Goal: Information Seeking & Learning: Learn about a topic

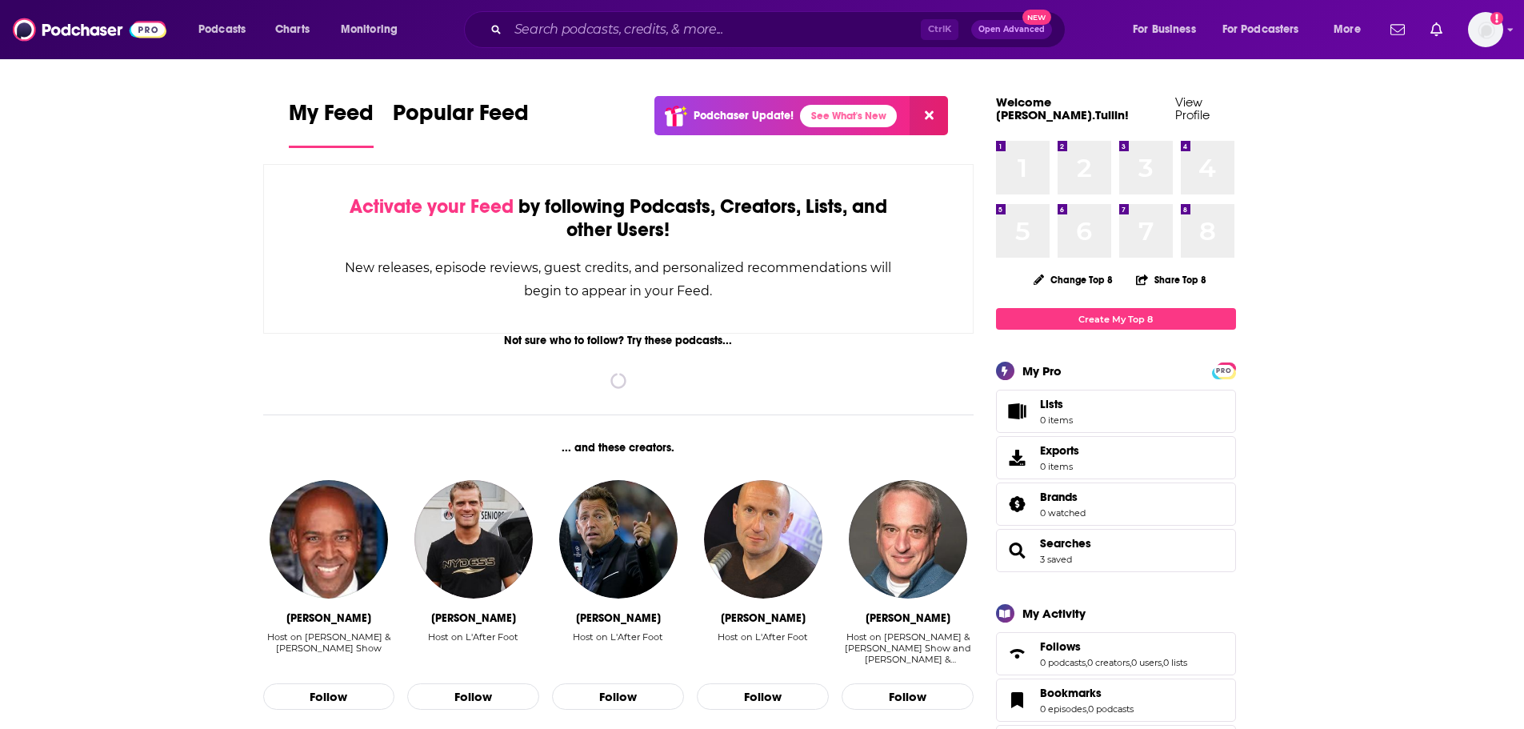
click at [717, 16] on div "Ctrl K Open Advanced New" at bounding box center [764, 29] width 601 height 37
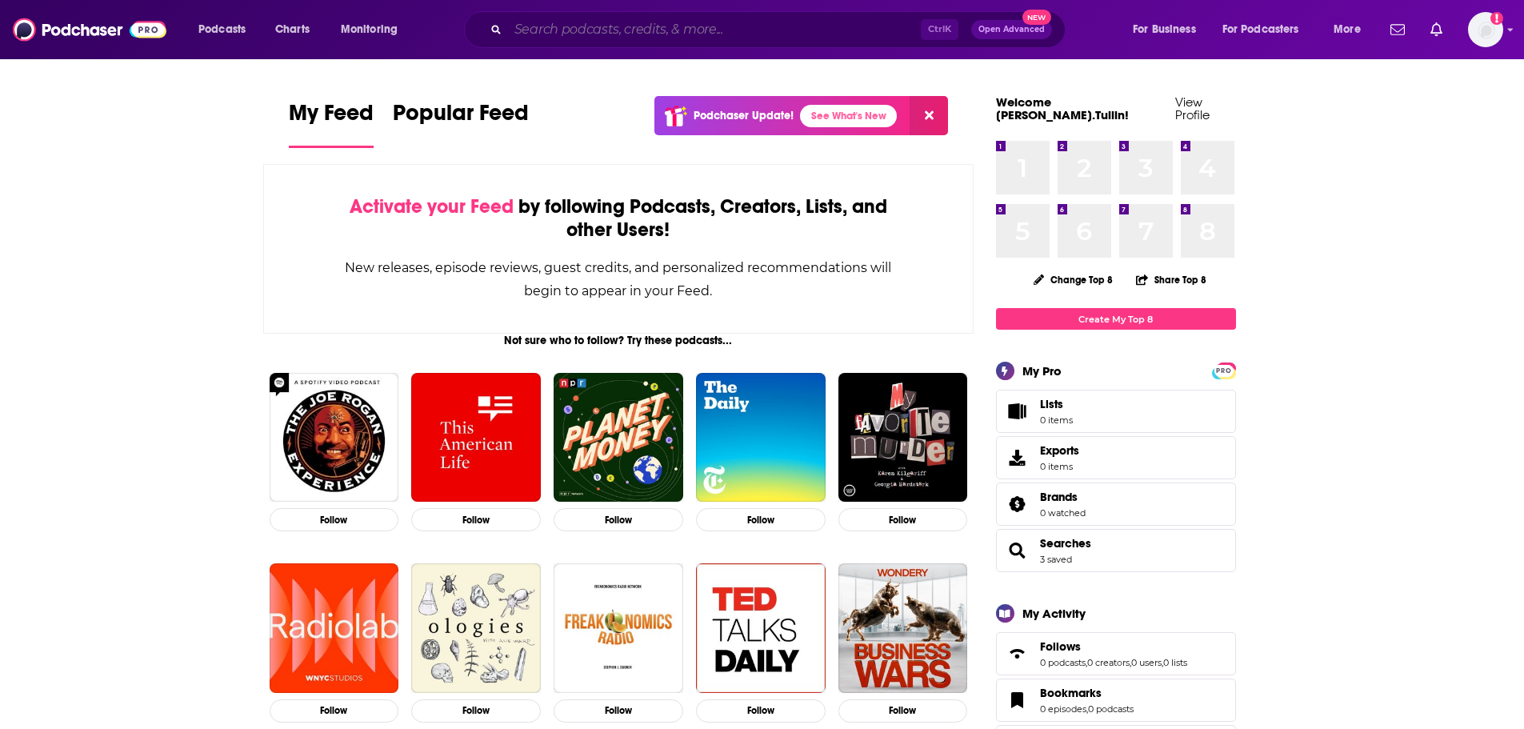
click at [686, 36] on input "Search podcasts, credits, & more..." at bounding box center [714, 30] width 413 height 26
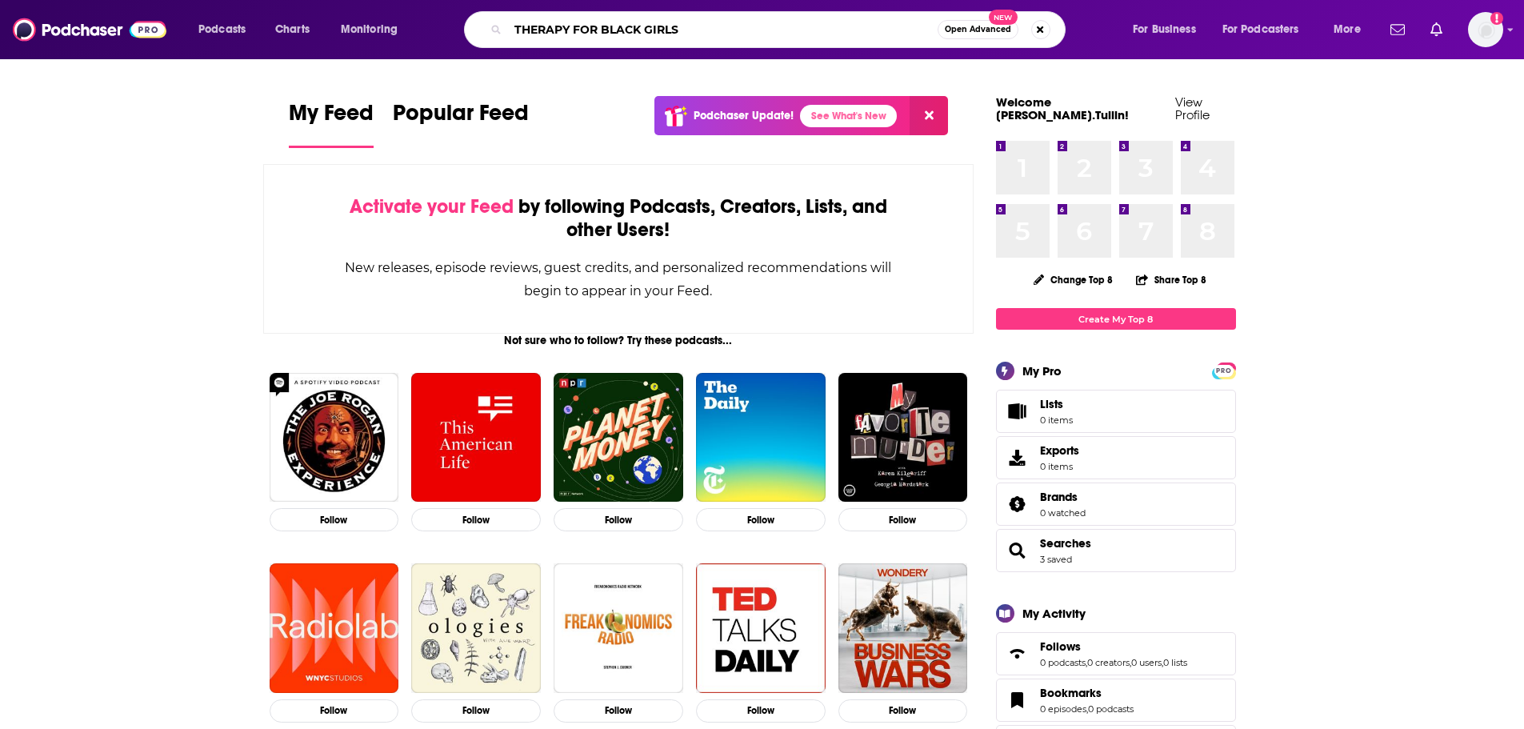
type input "THERAPY FOR BLACK GIRLS"
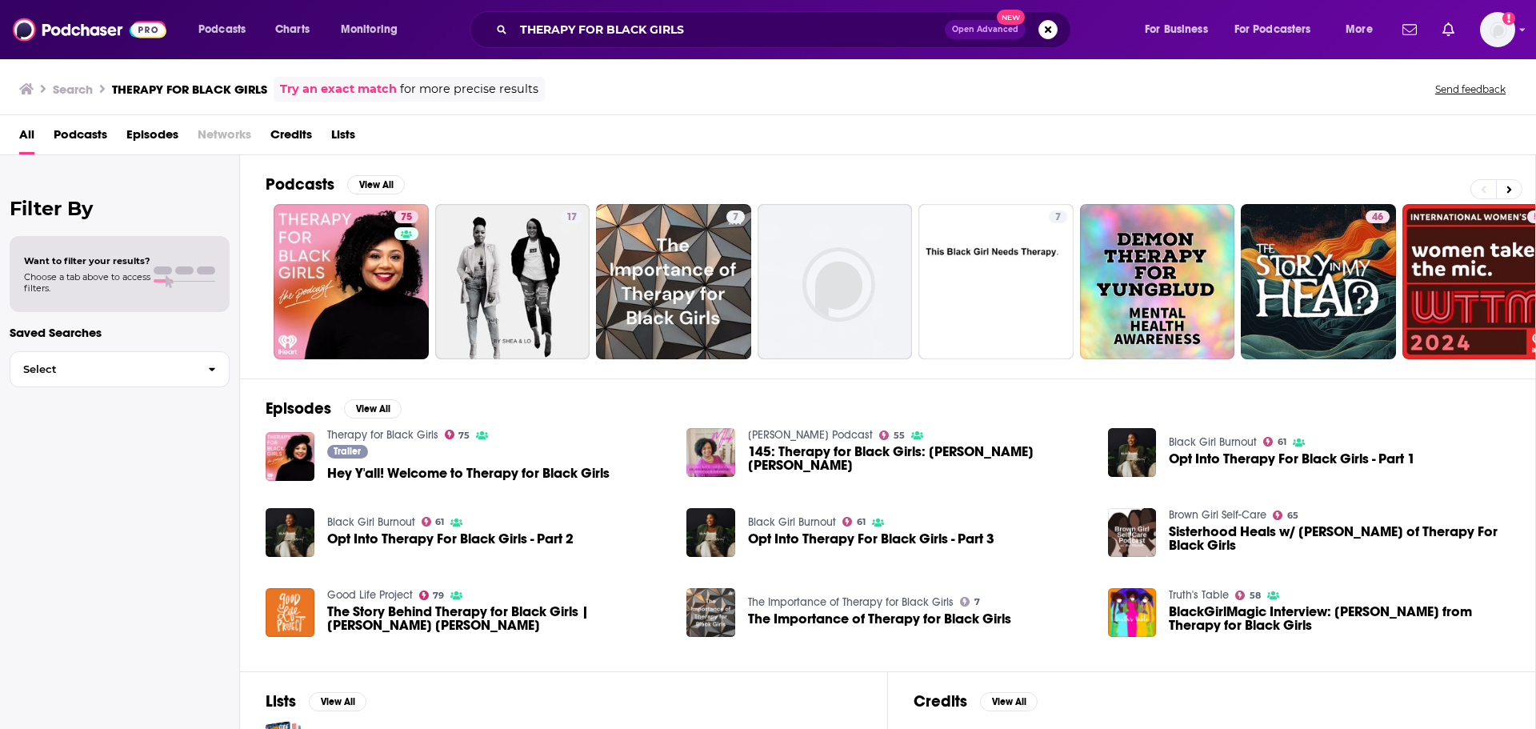
click at [682, 54] on div "Podcasts Charts Monitoring THERAPY FOR BLACK GIRLS Open Advanced New For Busine…" at bounding box center [768, 29] width 1536 height 59
click at [501, 466] on span "Hey Y'all! Welcome to Therapy for Black Girls" at bounding box center [468, 473] width 282 height 14
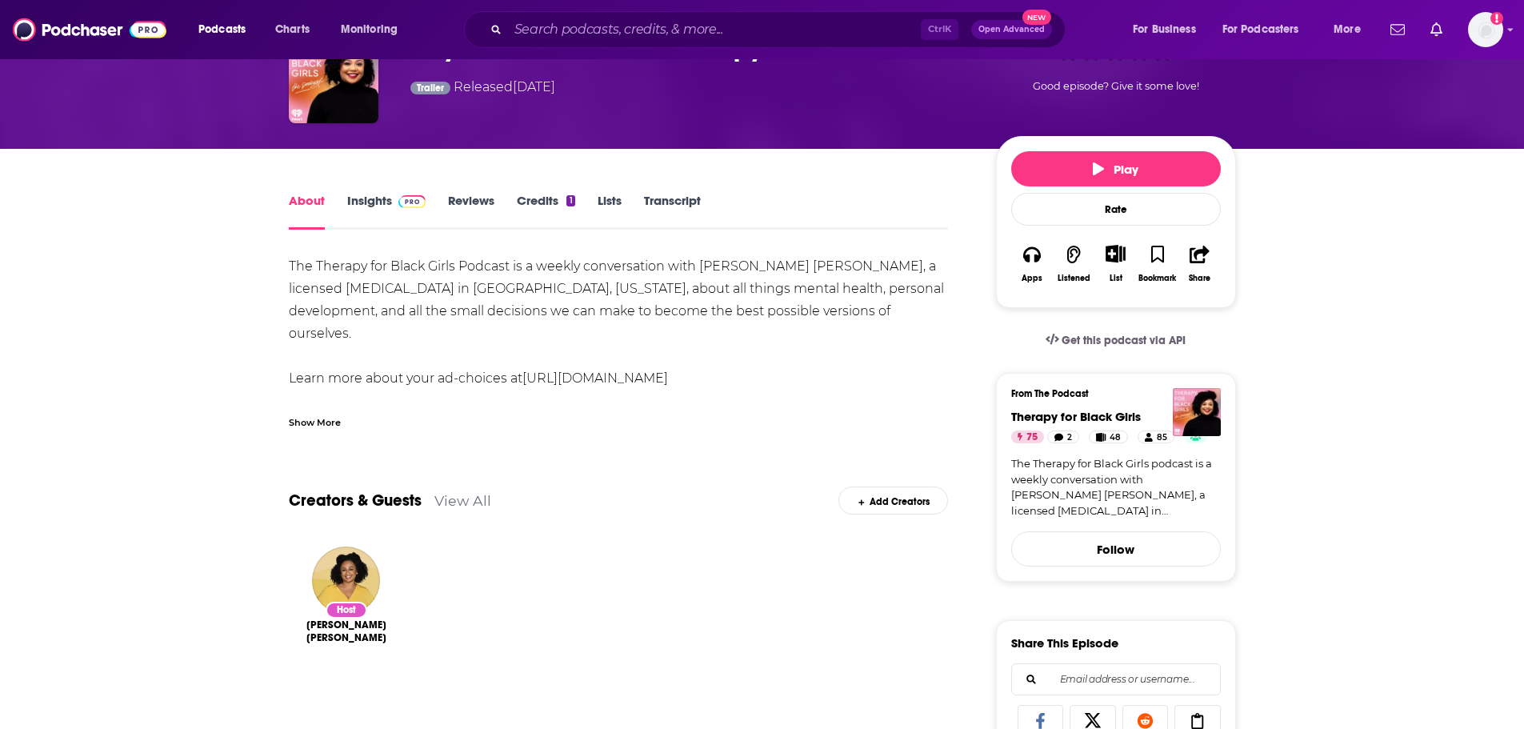
scroll to position [57, 0]
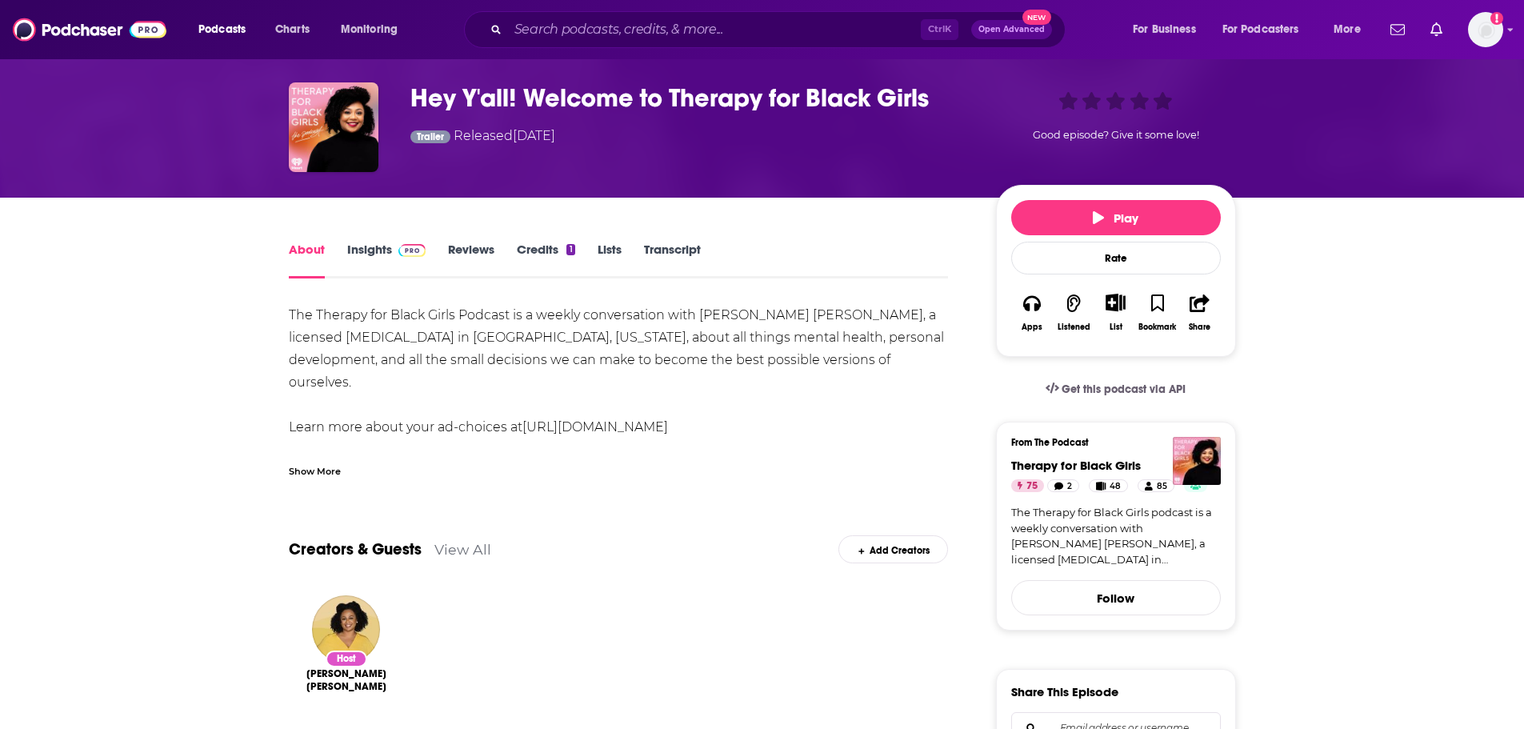
click at [382, 254] on link "Insights" at bounding box center [386, 260] width 79 height 37
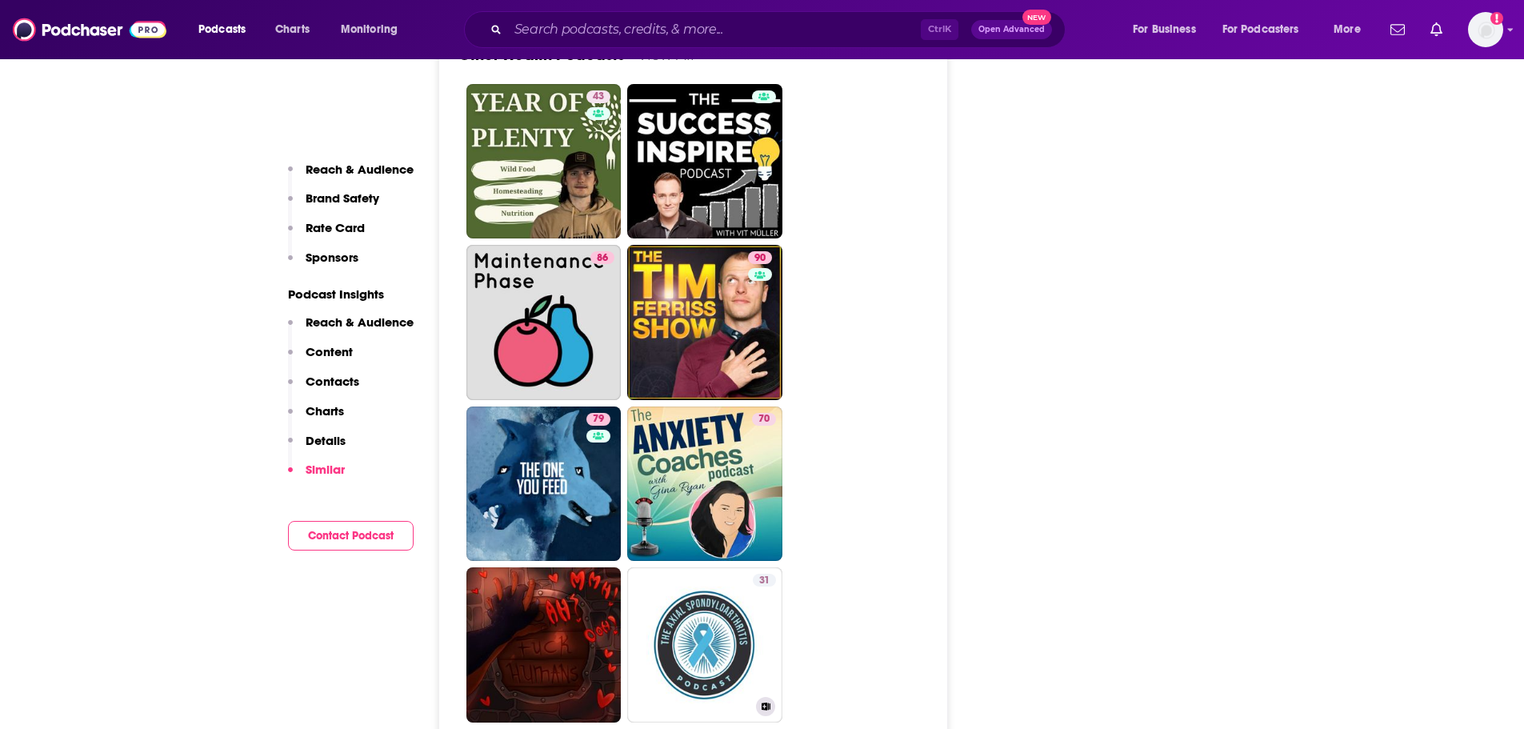
scroll to position [5869, 0]
